Goal: Communication & Community: Connect with others

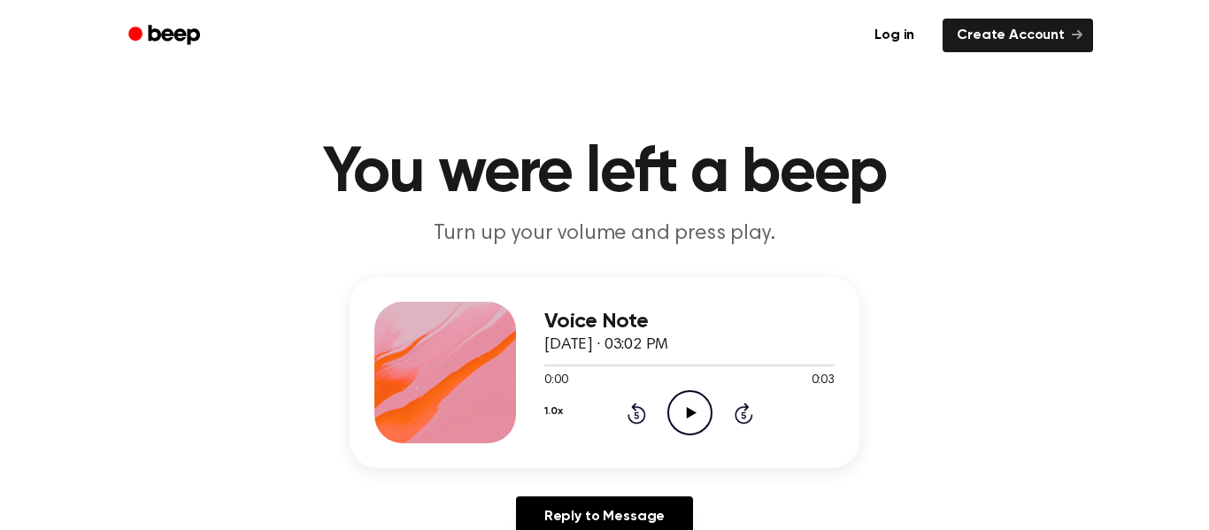
click at [685, 416] on icon "Play Audio" at bounding box center [689, 412] width 45 height 45
click at [691, 396] on icon "Play Audio" at bounding box center [689, 412] width 45 height 45
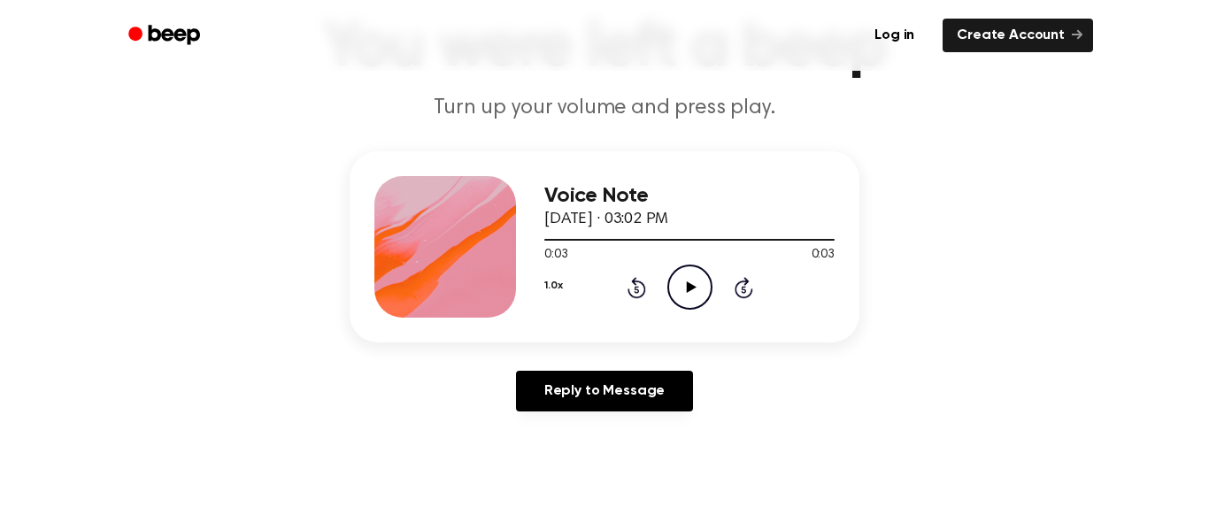
scroll to position [124, 0]
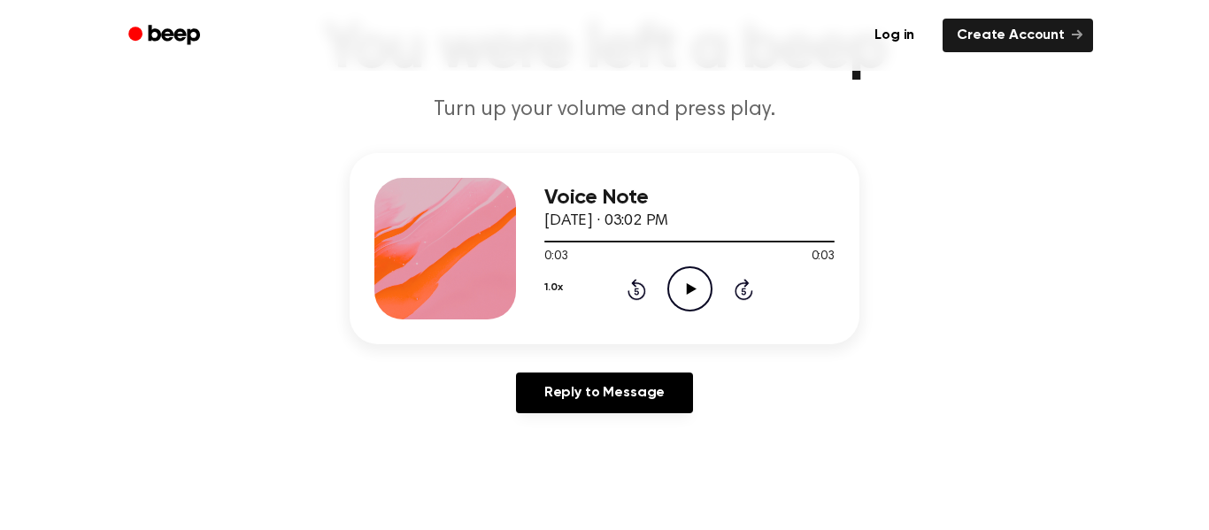
click at [687, 268] on icon "Play Audio" at bounding box center [689, 288] width 45 height 45
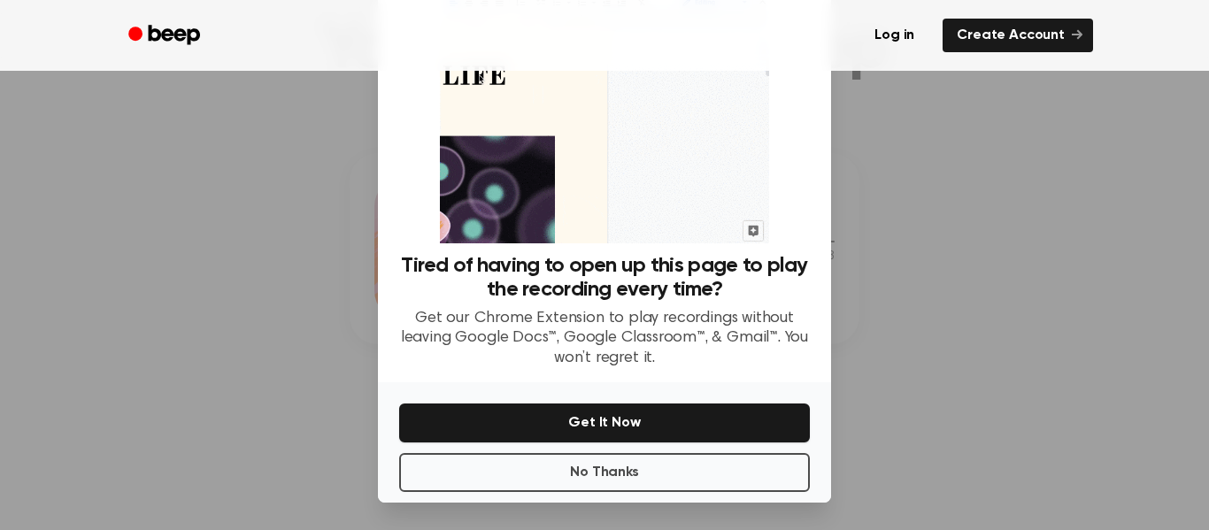
scroll to position [93, 0]
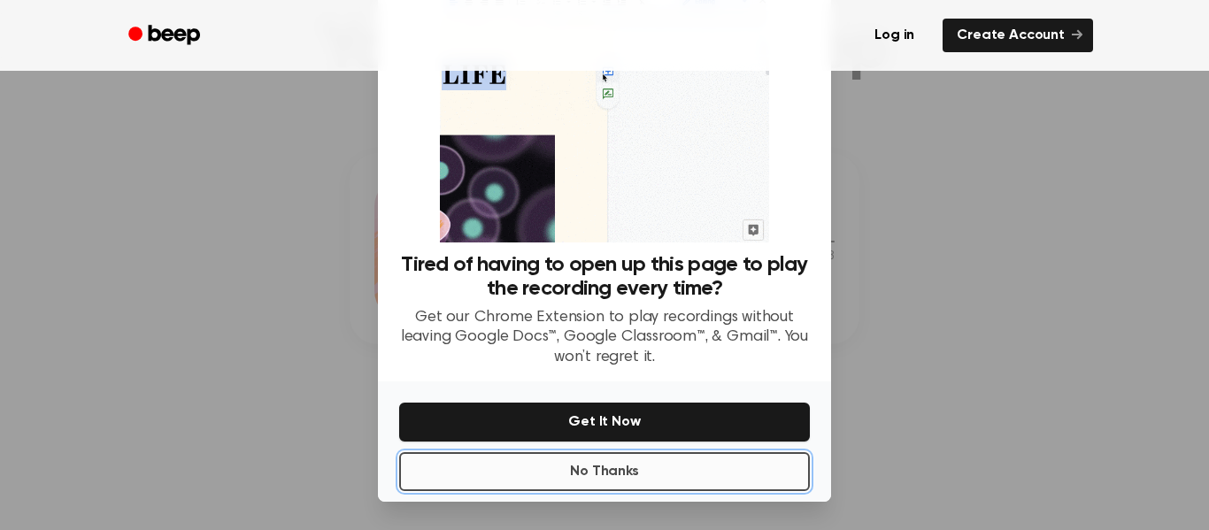
click at [650, 466] on button "No Thanks" at bounding box center [604, 471] width 411 height 39
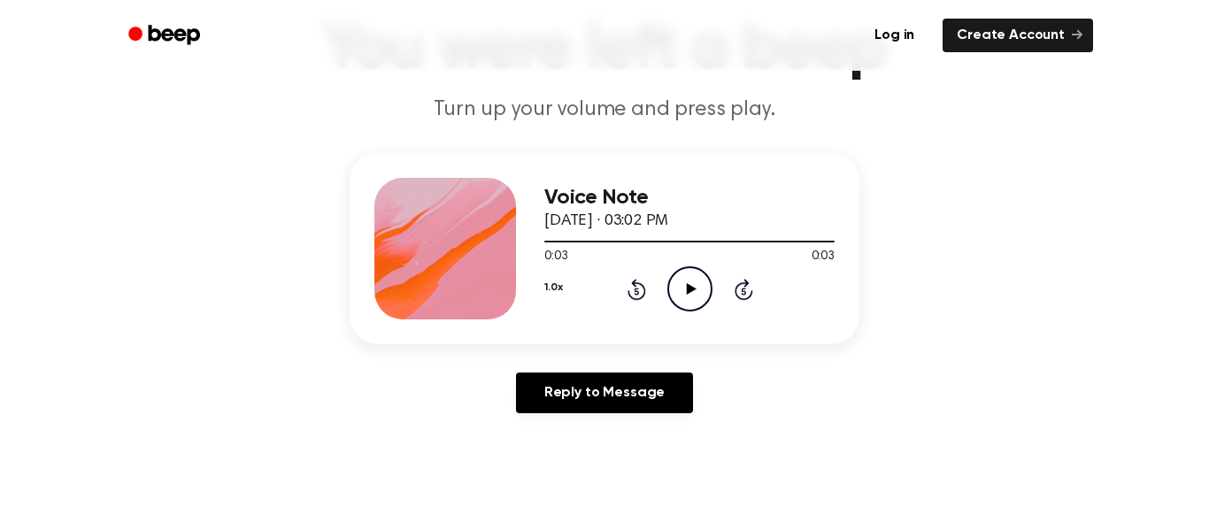
click at [686, 300] on icon "Play Audio" at bounding box center [689, 288] width 45 height 45
click at [676, 299] on icon "Play Audio" at bounding box center [689, 288] width 45 height 45
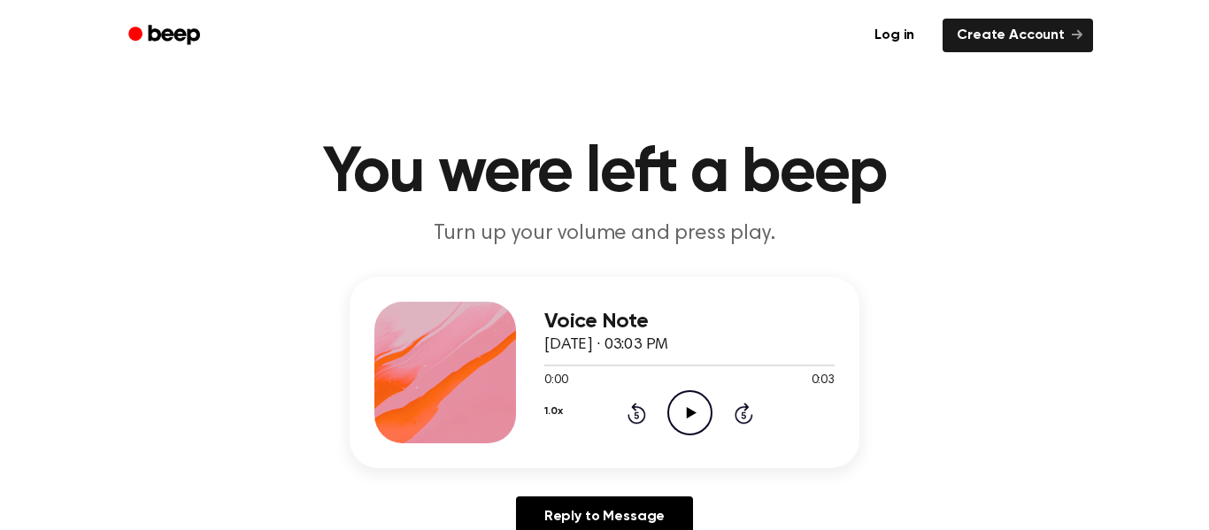
click at [697, 418] on icon "Play Audio" at bounding box center [689, 412] width 45 height 45
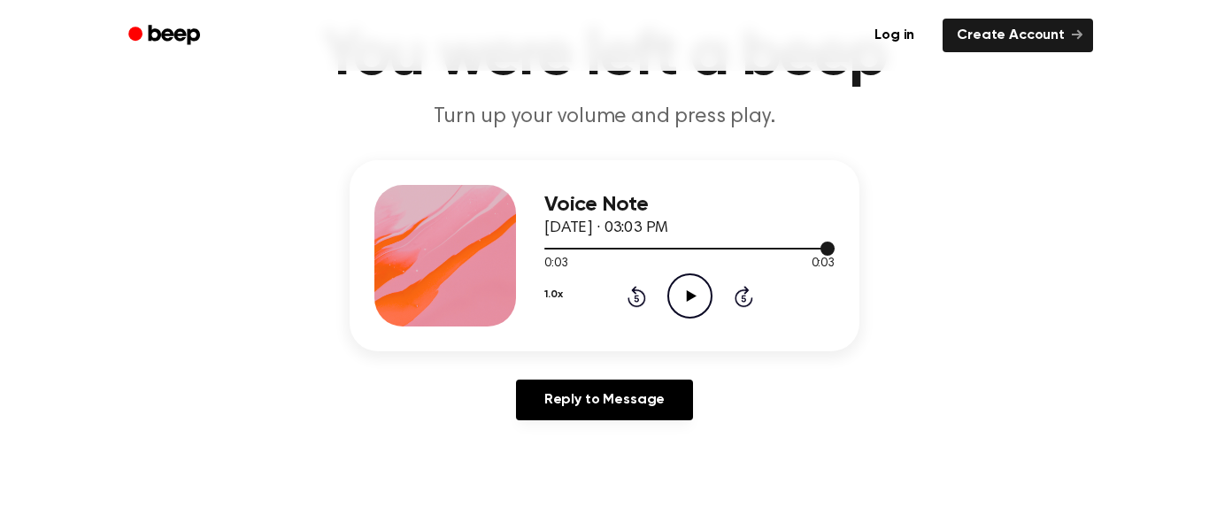
scroll to position [124, 0]
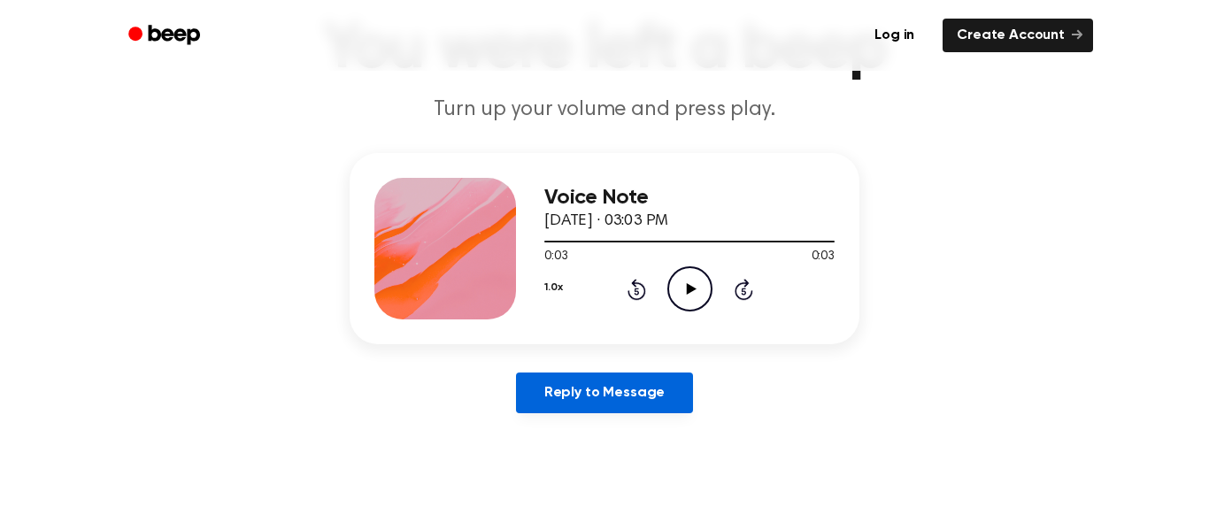
click at [633, 394] on link "Reply to Message" at bounding box center [604, 392] width 177 height 41
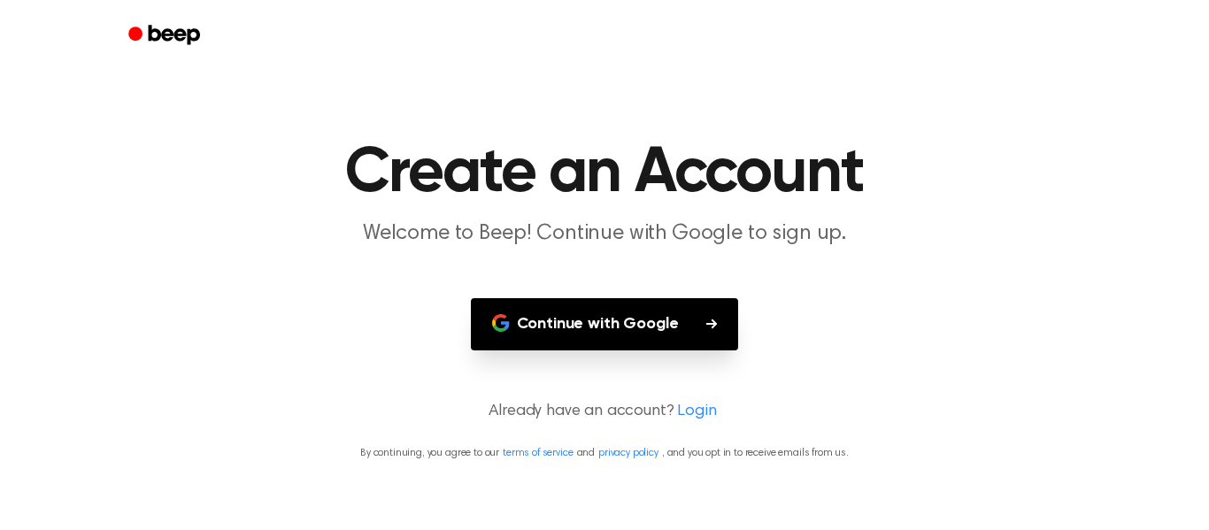
scroll to position [124, 0]
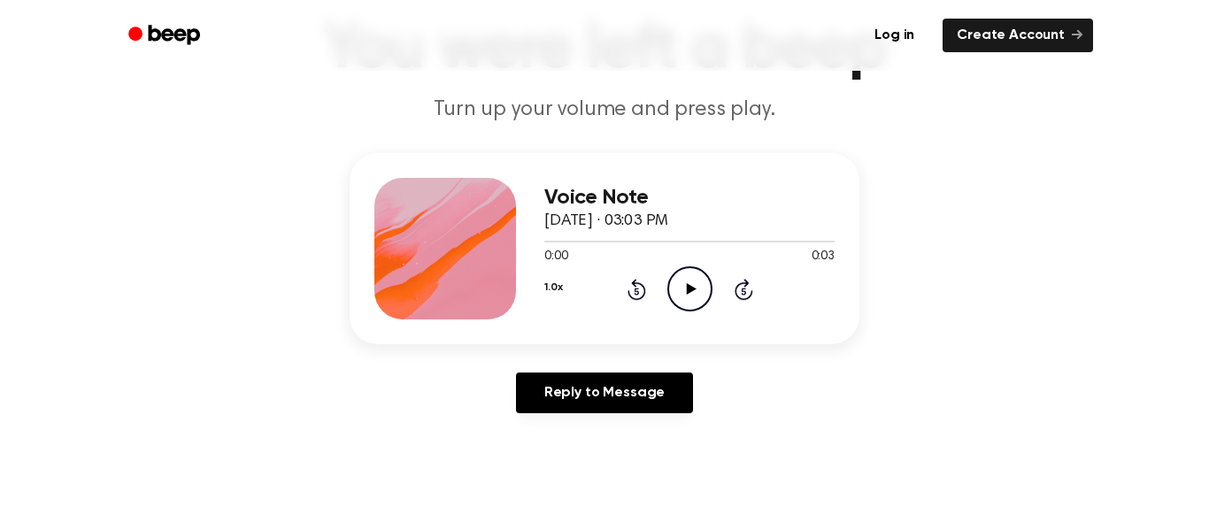
click at [669, 296] on circle at bounding box center [689, 288] width 43 height 43
